Goal: Information Seeking & Learning: Learn about a topic

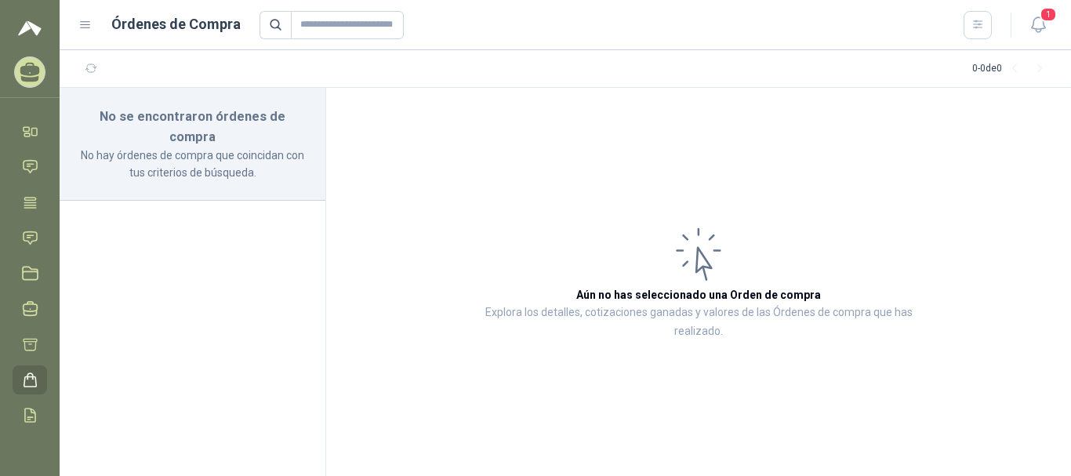
click at [82, 27] on icon at bounding box center [85, 25] width 9 height 6
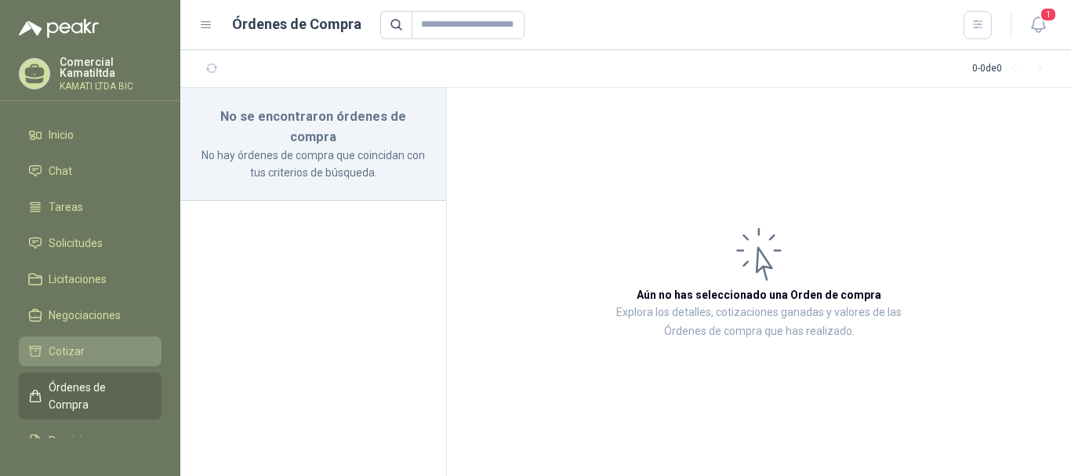
click at [105, 345] on li "Cotizar" at bounding box center [90, 351] width 124 height 17
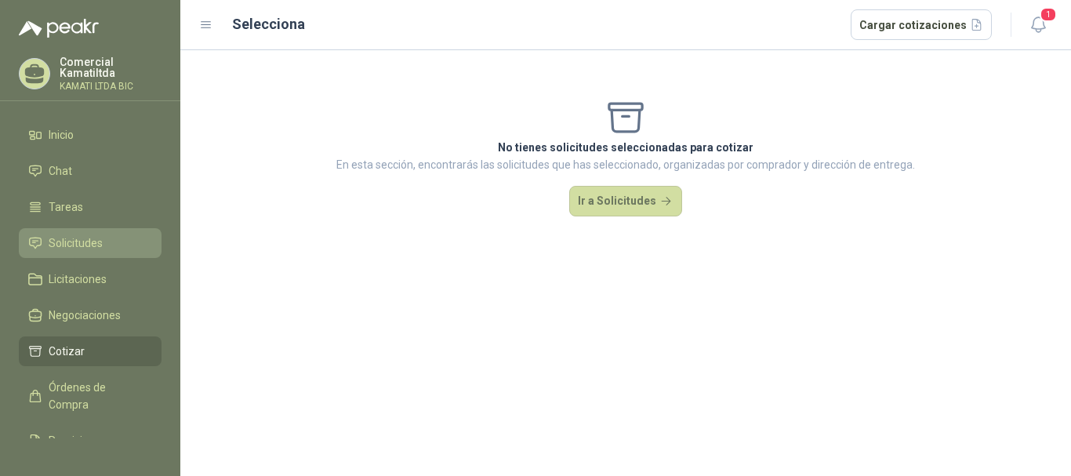
click at [87, 241] on span "Solicitudes" at bounding box center [76, 242] width 54 height 17
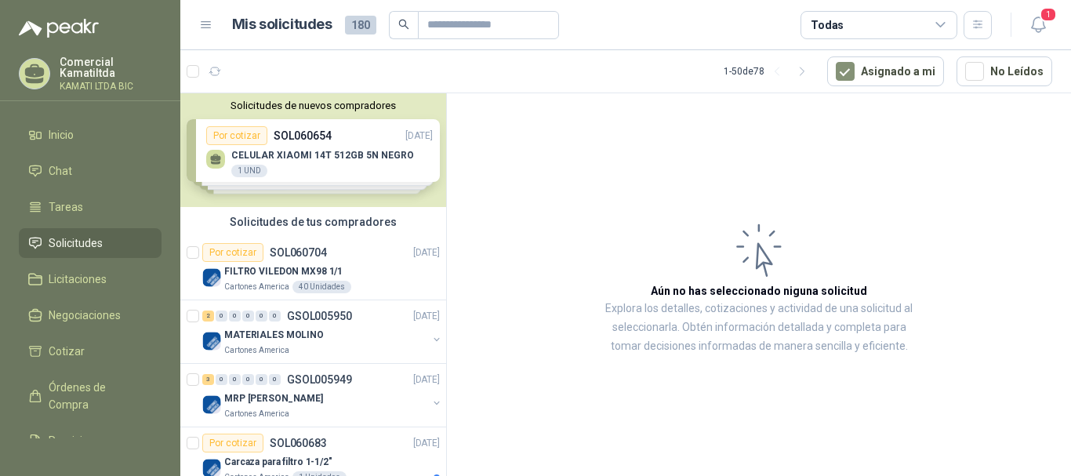
scroll to position [78, 0]
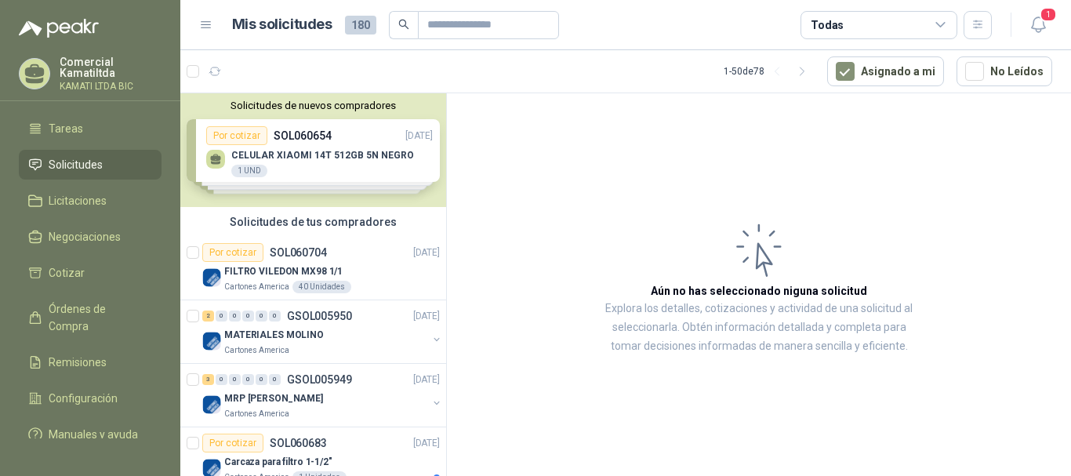
click at [375, 167] on div "Solicitudes de nuevos compradores Por cotizar SOL060654 [DATE] CELULAR XIAOMI 1…" at bounding box center [313, 150] width 266 height 114
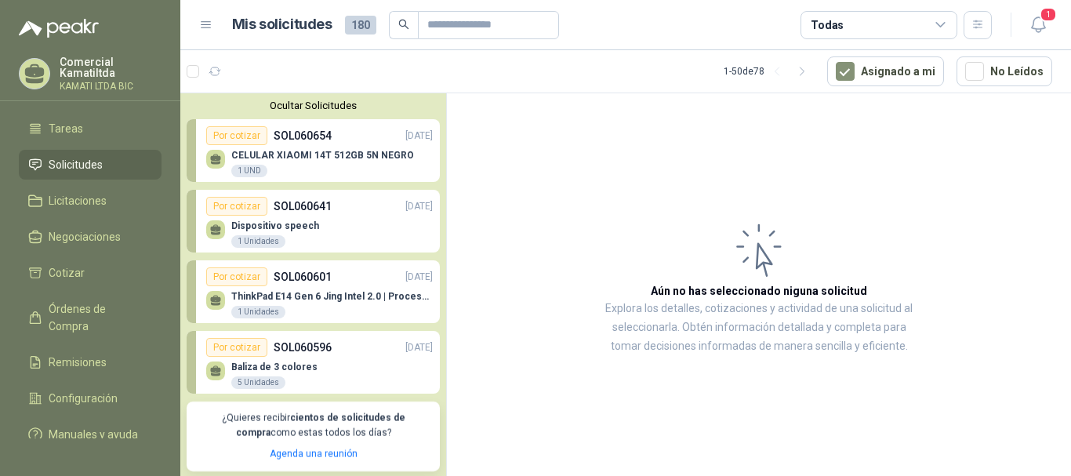
click at [54, 171] on span "Solicitudes" at bounding box center [76, 164] width 54 height 17
click at [76, 204] on span "Licitaciones" at bounding box center [78, 200] width 58 height 17
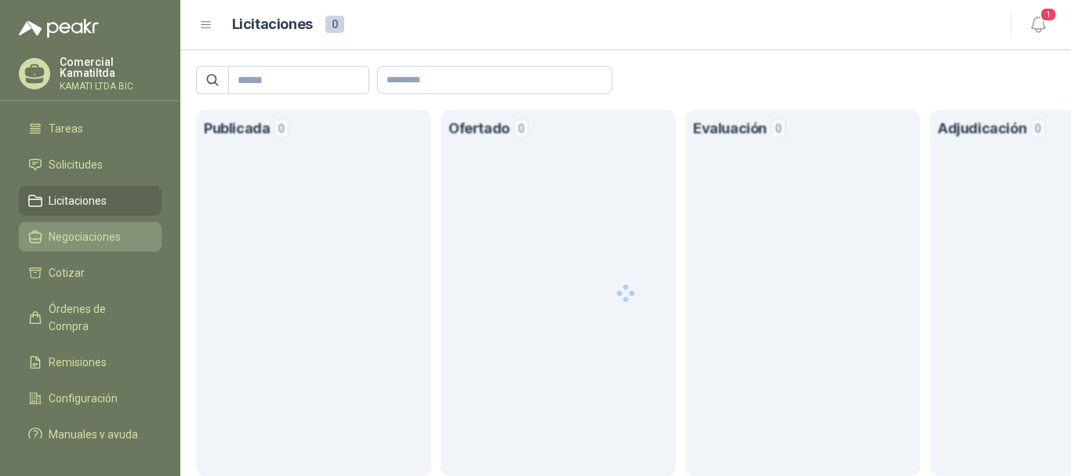
click at [89, 237] on span "Negociaciones" at bounding box center [85, 236] width 72 height 17
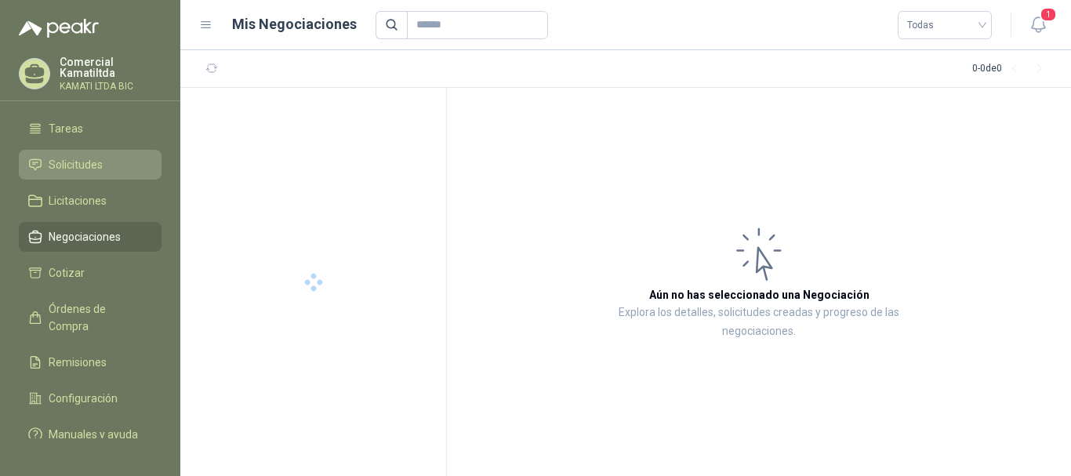
click at [100, 161] on span "Solicitudes" at bounding box center [76, 164] width 54 height 17
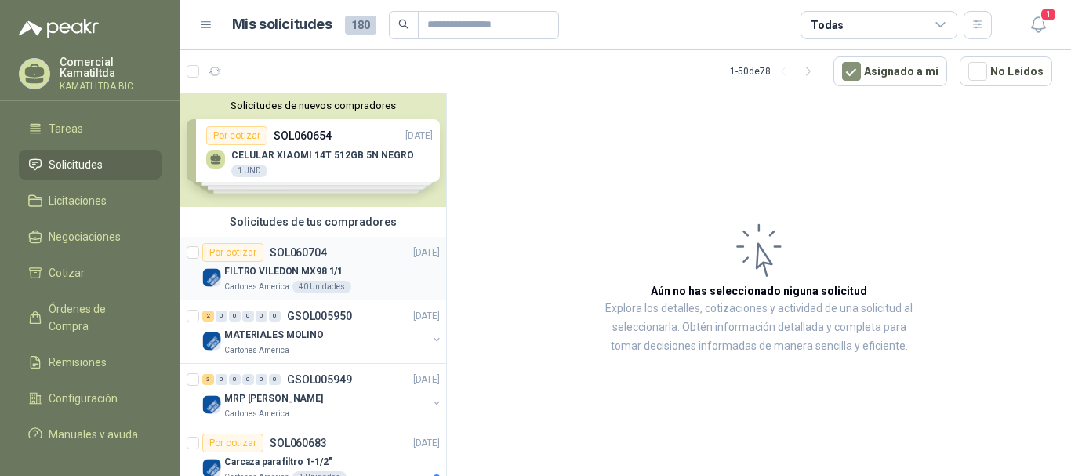
click at [347, 270] on div "FILTRO VILEDON MX98 1/1" at bounding box center [332, 271] width 216 height 19
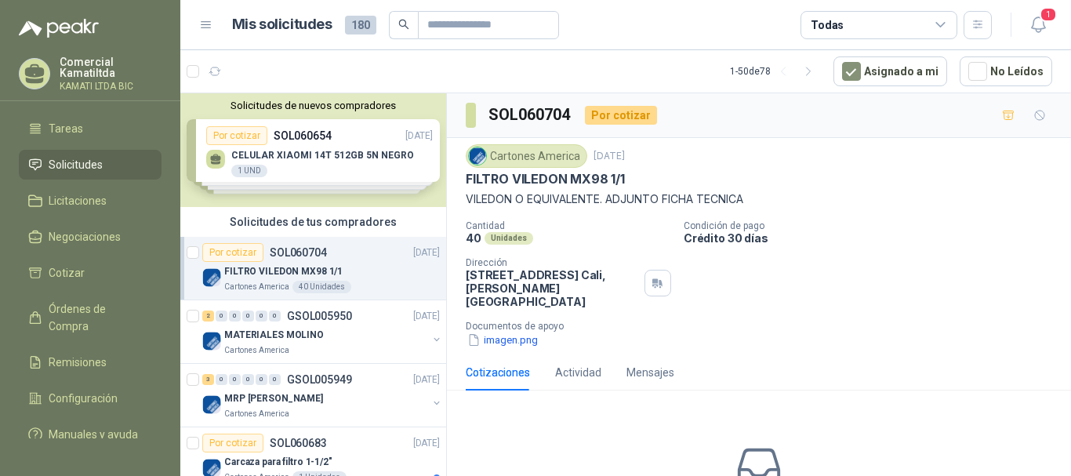
click at [353, 259] on div "Por cotizar SOL060704 [DATE]" at bounding box center [321, 252] width 238 height 19
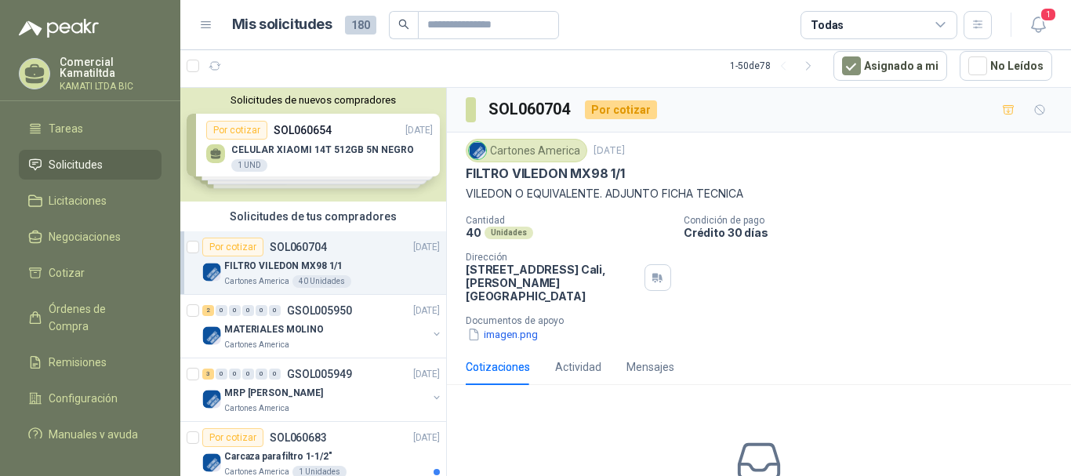
click at [353, 140] on div "Solicitudes de nuevos compradores Por cotizar SOL060654 [DATE] CELULAR XIAOMI 1…" at bounding box center [313, 145] width 266 height 114
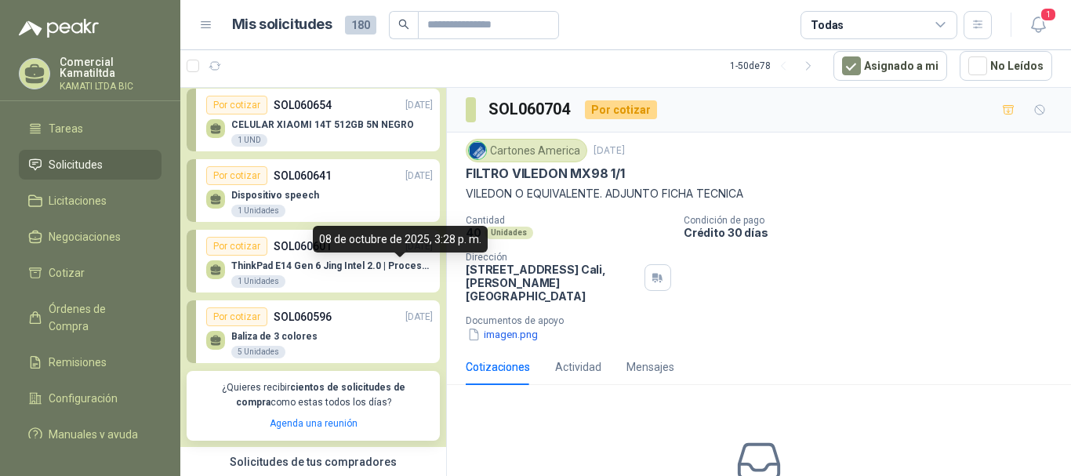
scroll to position [0, 0]
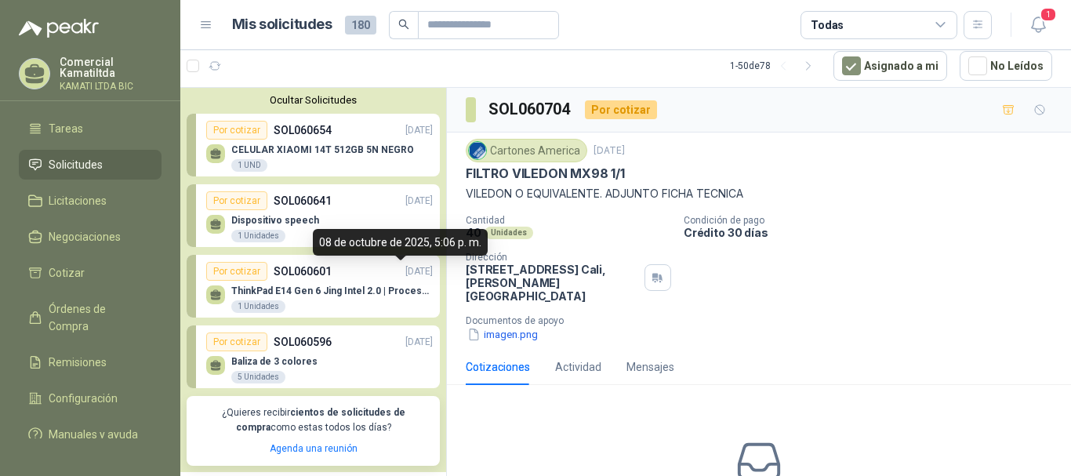
click at [364, 151] on p "CELULAR XIAOMI 14T 512GB 5N NEGRO" at bounding box center [322, 149] width 183 height 11
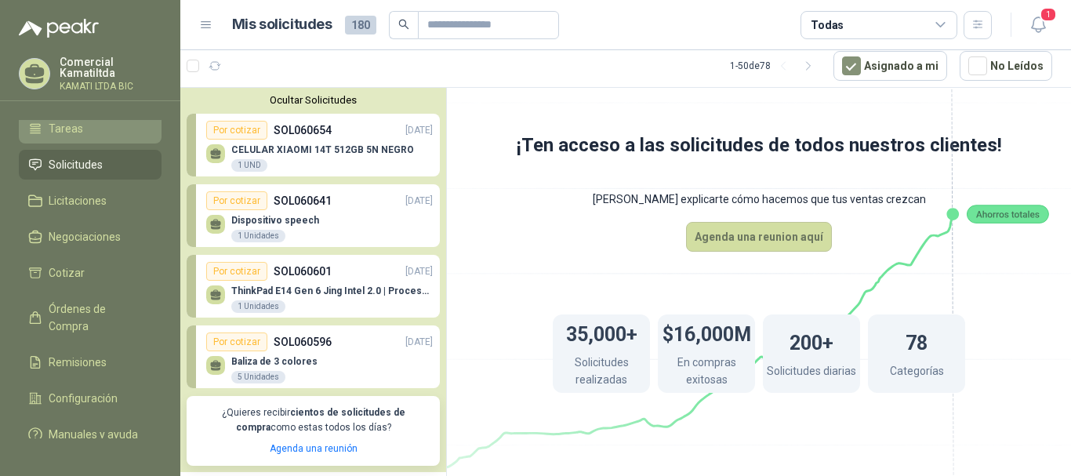
click at [86, 133] on li "Tareas" at bounding box center [90, 128] width 124 height 17
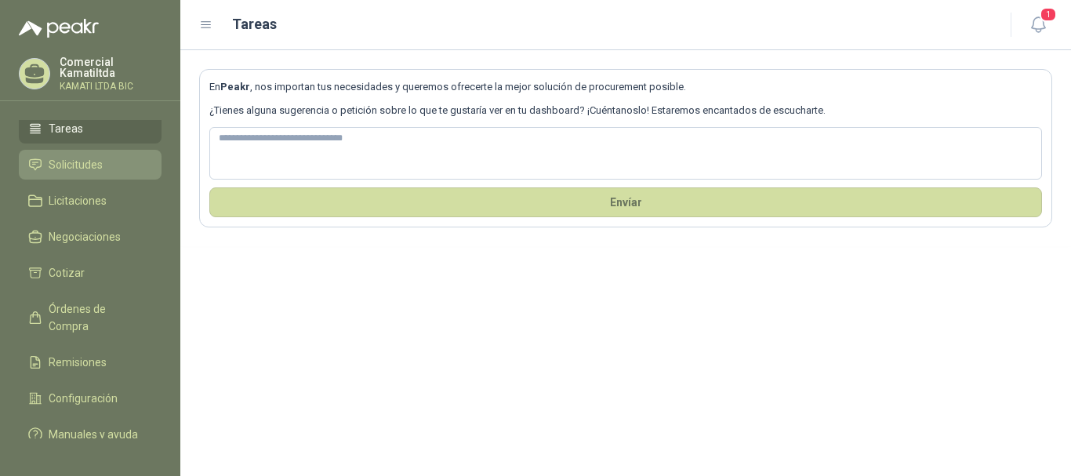
click at [91, 169] on span "Solicitudes" at bounding box center [76, 164] width 54 height 17
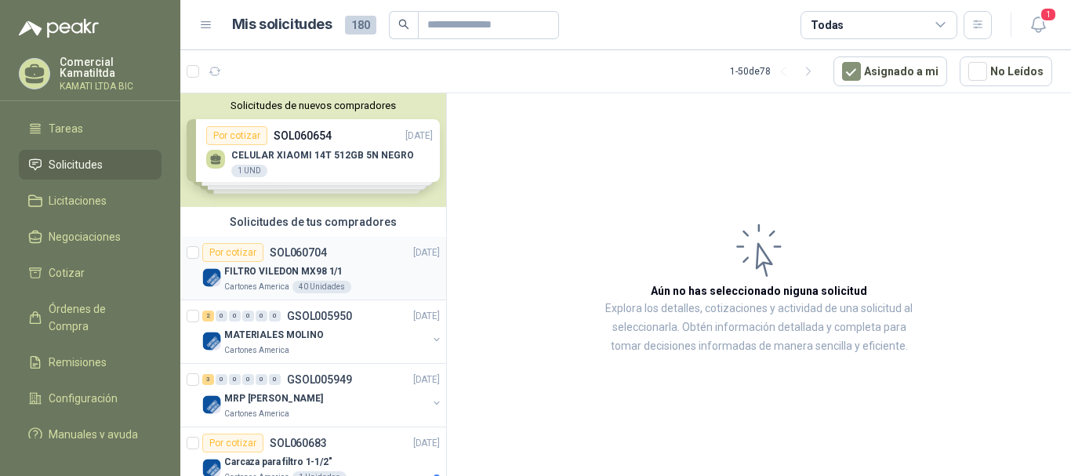
click at [374, 256] on div "Por cotizar SOL060704 [DATE]" at bounding box center [321, 252] width 238 height 19
